Goal: Check status: Check status

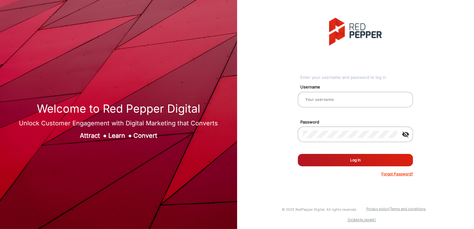
type input "[PERSON_NAME]"
click at [336, 160] on button "Log In" at bounding box center [355, 160] width 115 height 12
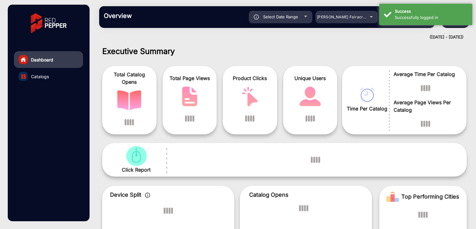
scroll to position [5, 0]
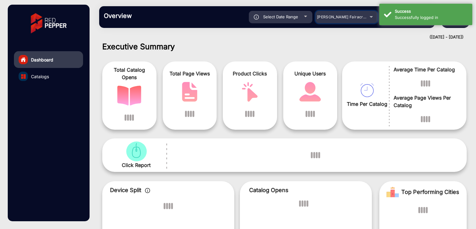
click at [335, 20] on div "[PERSON_NAME] Fairacre Farms" at bounding box center [342, 16] width 50 height 7
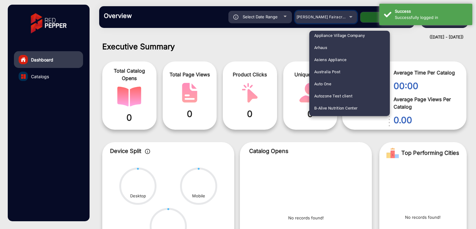
scroll to position [82, 0]
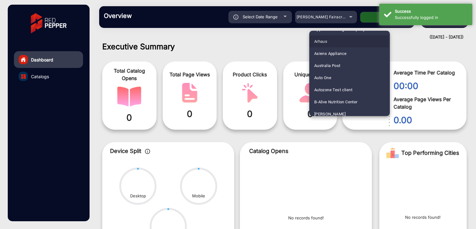
click at [326, 42] on span "Arhaus" at bounding box center [320, 41] width 13 height 12
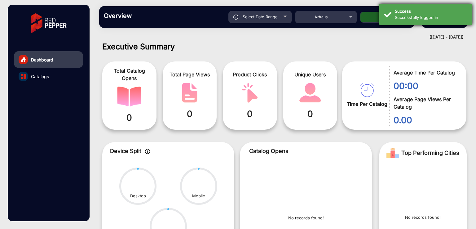
click at [412, 16] on div "Successfully logged in" at bounding box center [431, 18] width 73 height 6
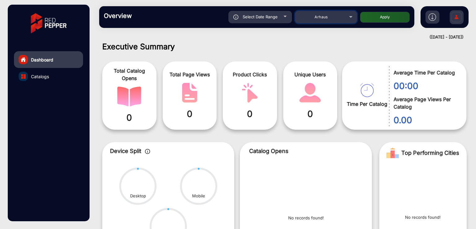
click at [320, 21] on mat-select "Arhaus" at bounding box center [326, 17] width 62 height 12
click at [343, 18] on div "Arhaus" at bounding box center [321, 16] width 50 height 7
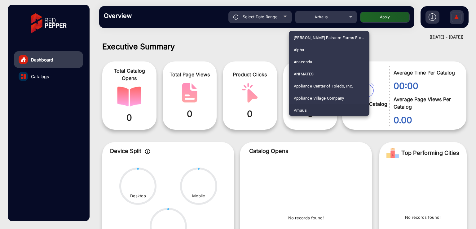
scroll to position [1379, 0]
click at [312, 107] on mat-option "ShopRite" at bounding box center [329, 110] width 81 height 12
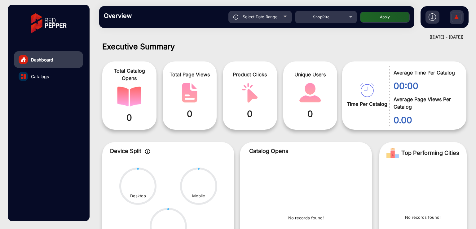
click at [382, 20] on button "Apply" at bounding box center [385, 17] width 50 height 11
type input "[DATE]"
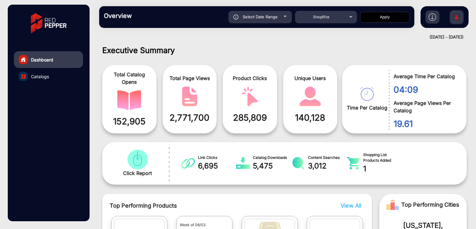
scroll to position [0, 0]
